Goal: Task Accomplishment & Management: Use online tool/utility

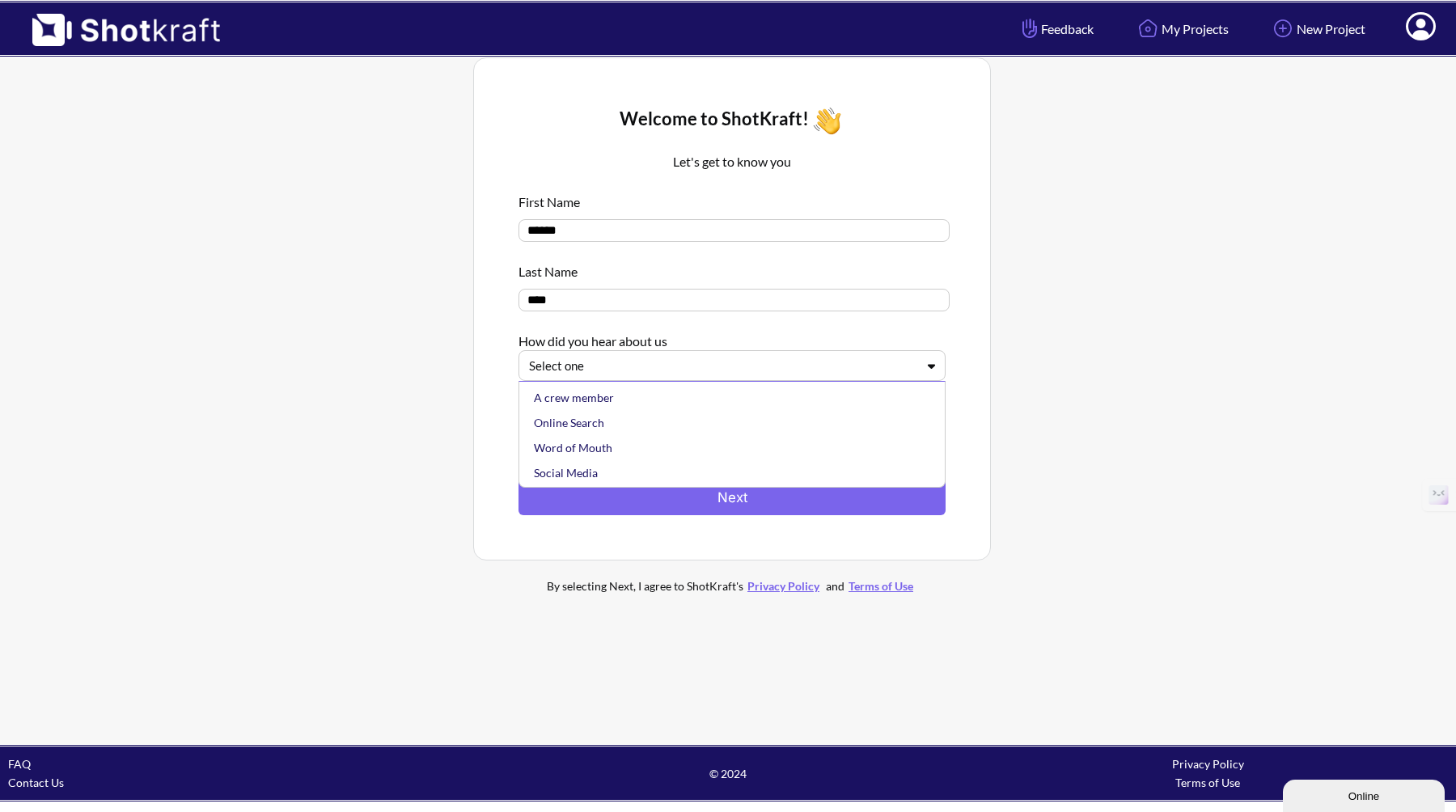
click at [738, 380] on div "Select one" at bounding box center [732, 365] width 427 height 30
click at [713, 428] on div "Online Search" at bounding box center [736, 422] width 411 height 25
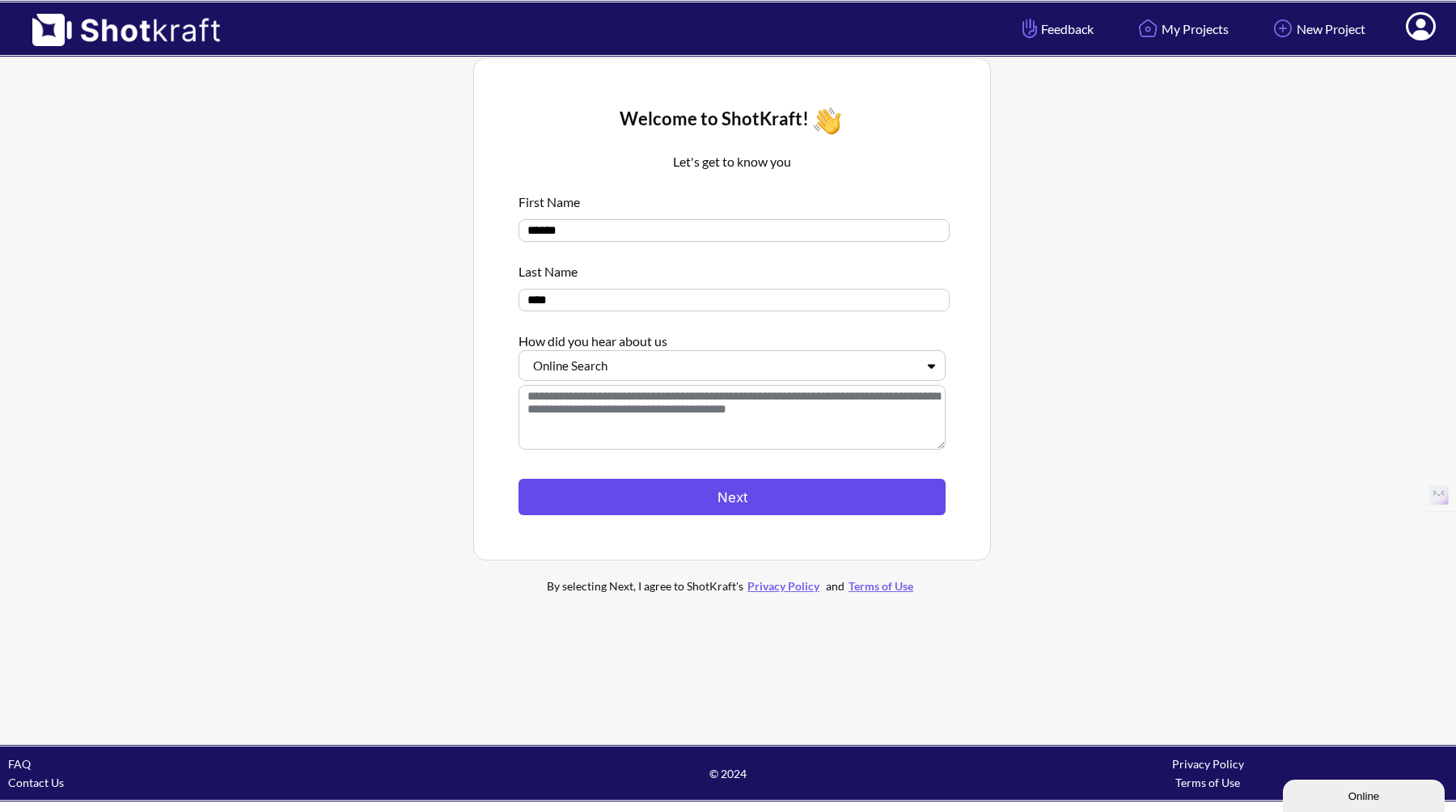
click at [727, 507] on button "Next" at bounding box center [732, 497] width 427 height 36
click at [727, 495] on button "Next" at bounding box center [732, 497] width 427 height 36
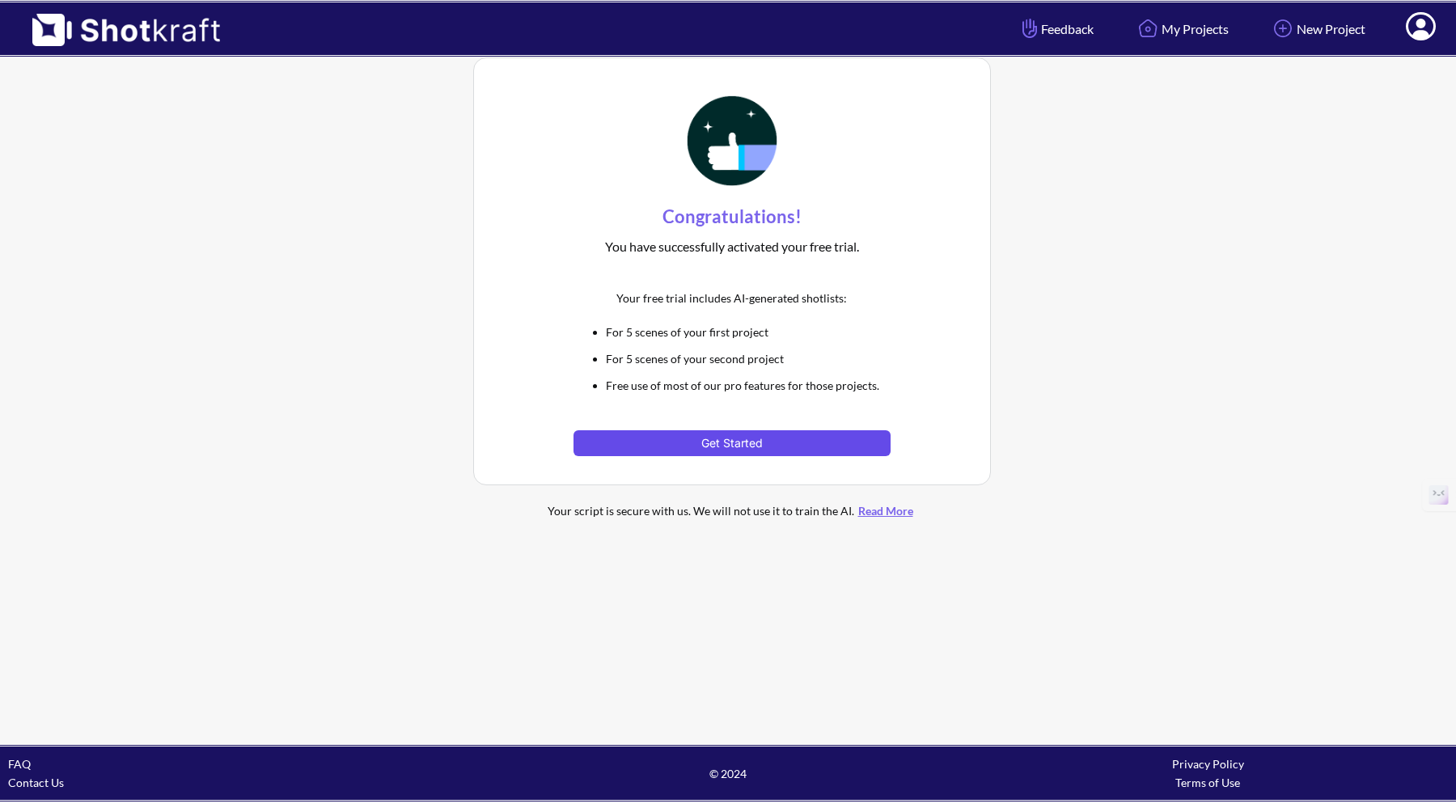
click at [736, 446] on button "Get Started" at bounding box center [731, 443] width 316 height 26
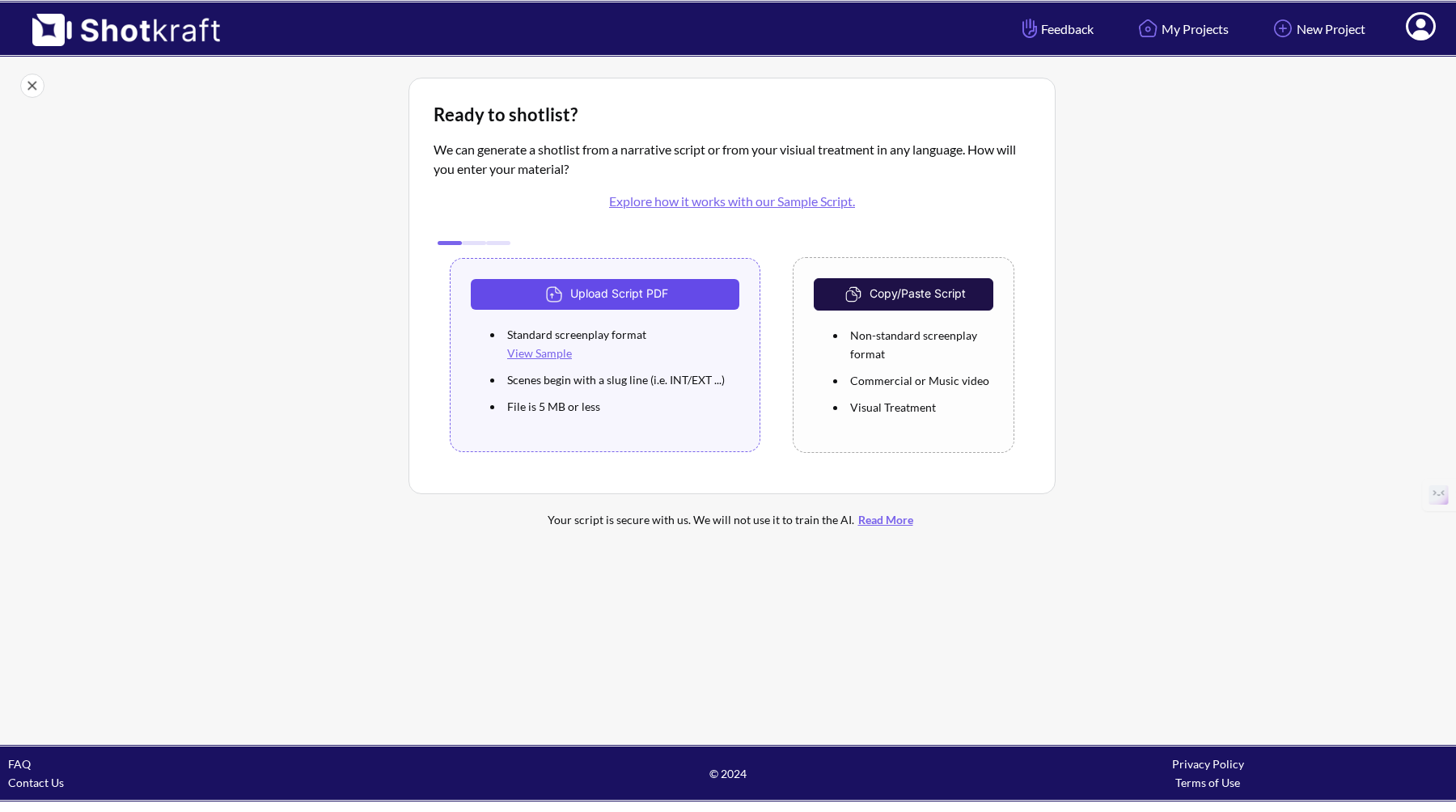
click at [660, 293] on button "Upload Script PDF" at bounding box center [605, 294] width 268 height 30
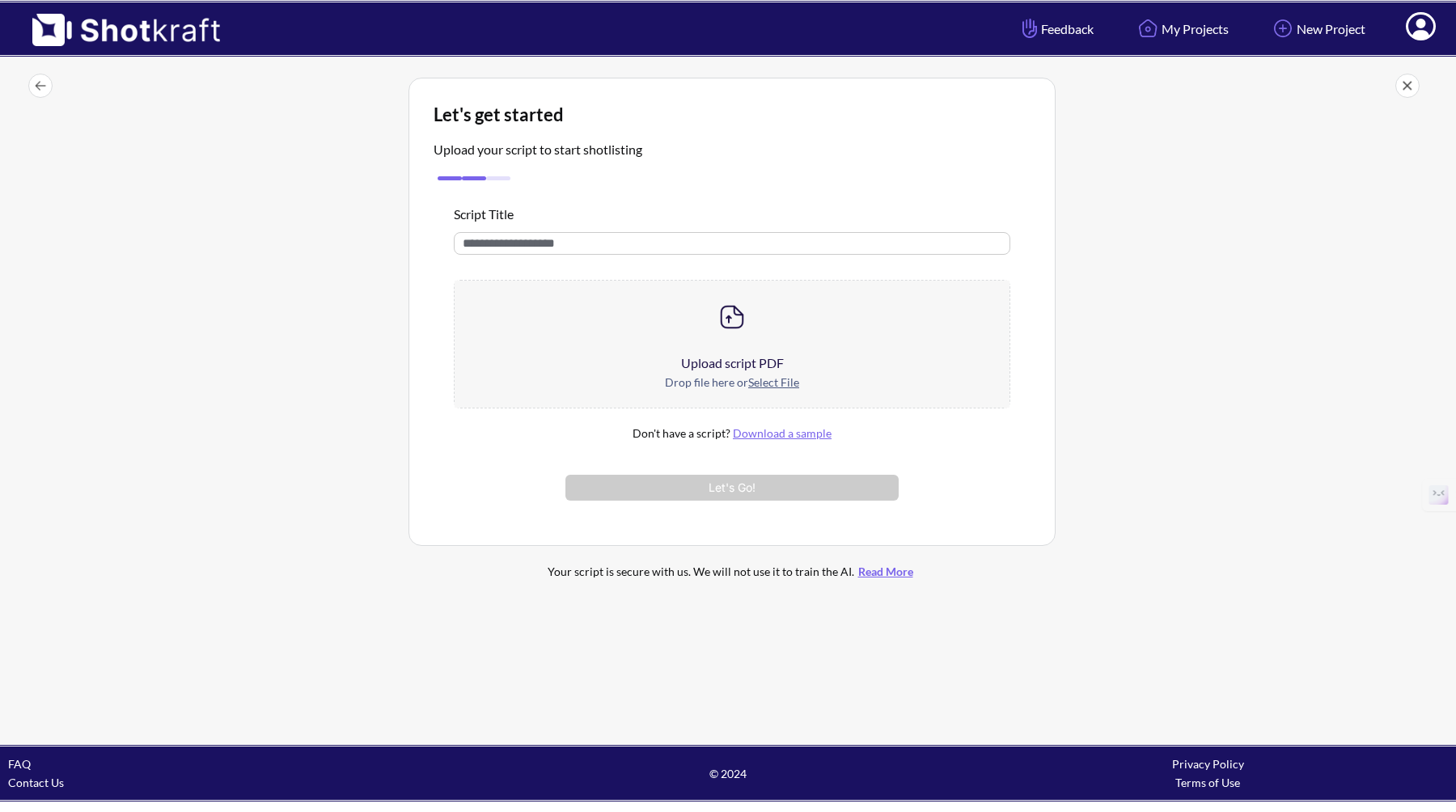
click at [767, 385] on u "Select File" at bounding box center [773, 382] width 51 height 14
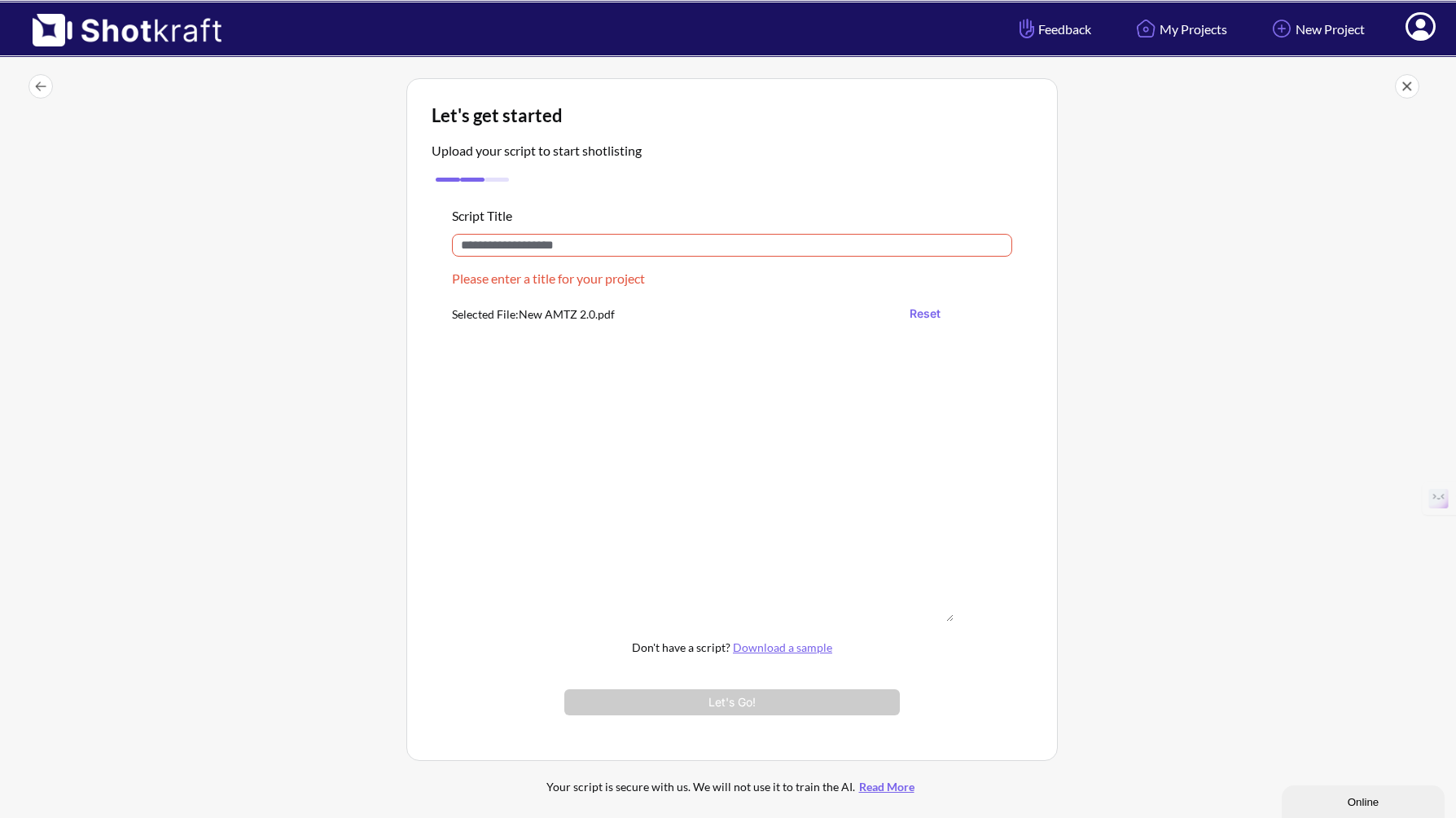
click at [673, 250] on input "text" at bounding box center [732, 245] width 561 height 23
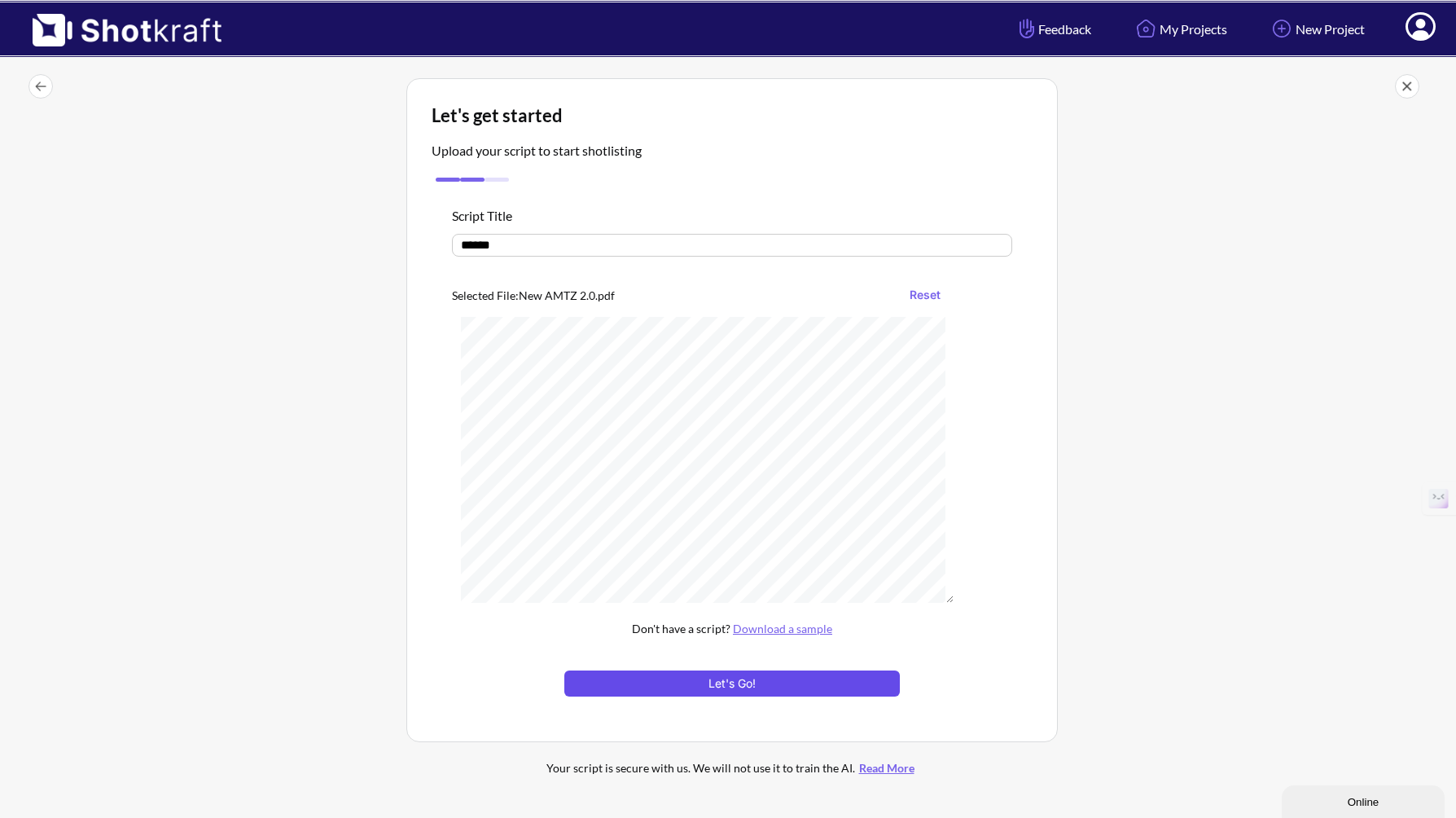
type input "******"
click at [831, 684] on button "Let's Go!" at bounding box center [732, 683] width 336 height 26
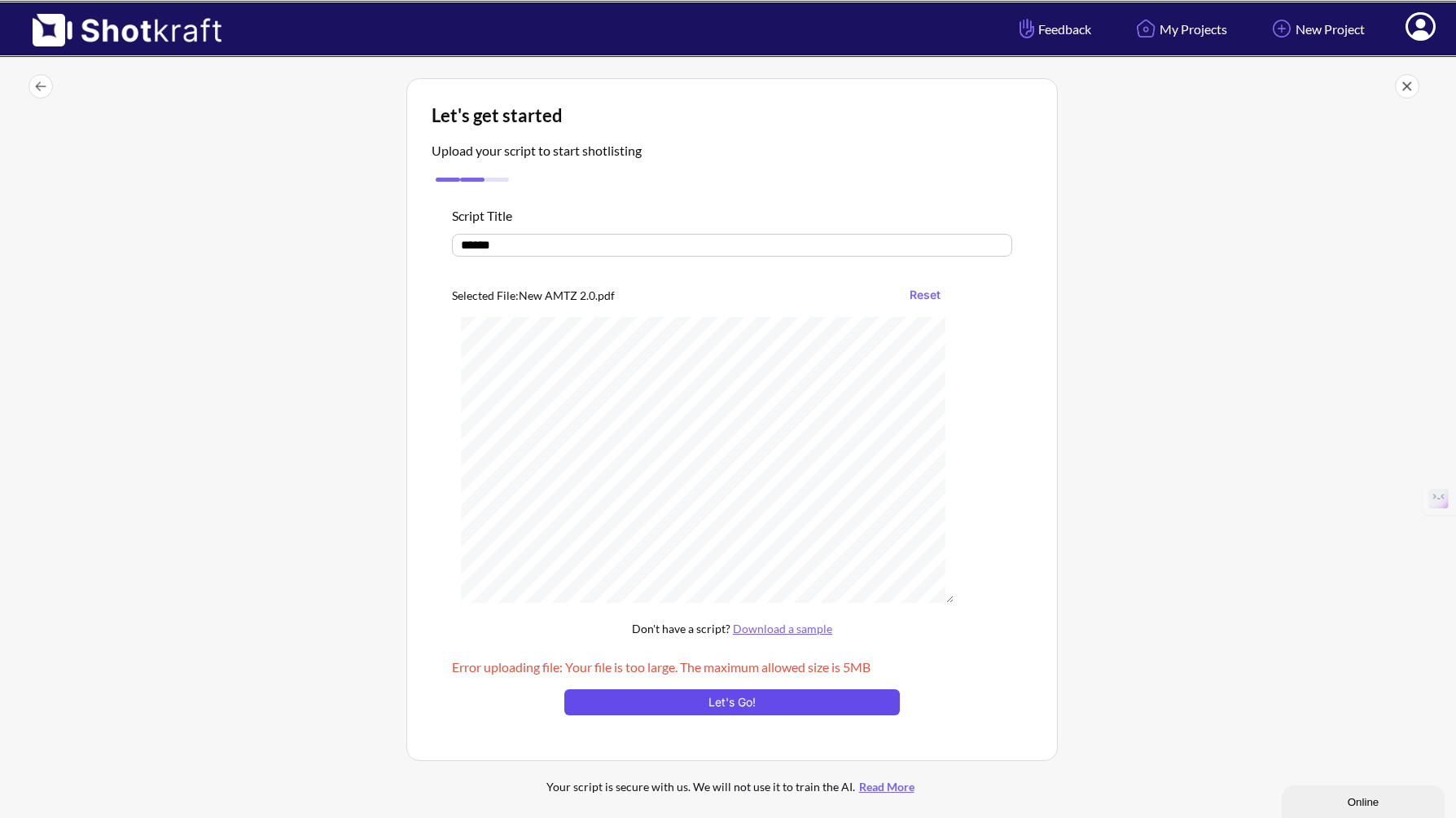
click at [772, 703] on button "Let's Go!" at bounding box center [732, 703] width 336 height 26
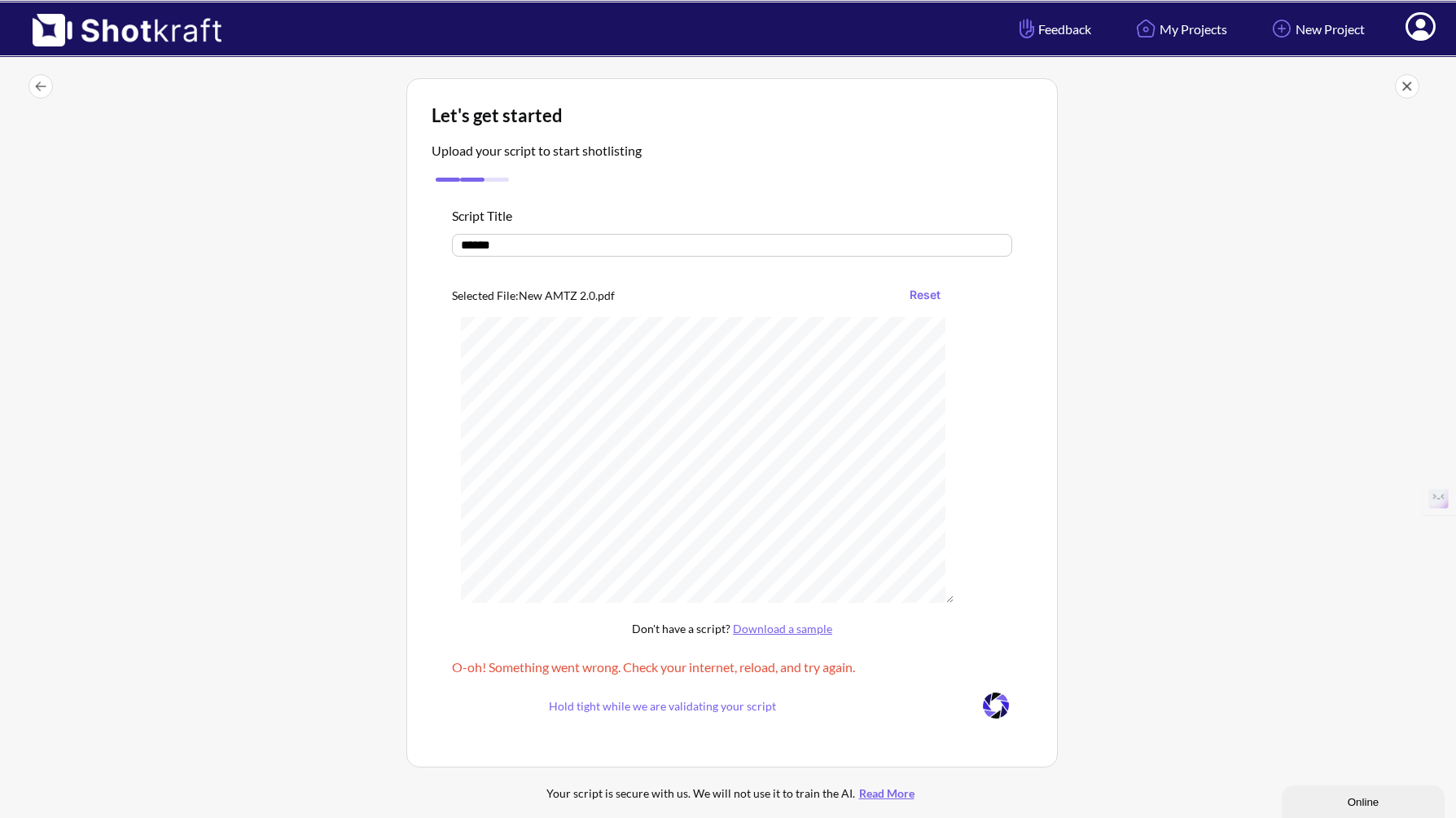
click at [1185, 345] on div at bounding box center [1252, 449] width 382 height 749
click at [724, 680] on div "O-oh! Something went wrong. Check your internet, reload, and try again." at bounding box center [732, 671] width 561 height 36
click at [688, 708] on span "Hold tight while we are validating your script" at bounding box center [662, 705] width 420 height 18
